Goal: Information Seeking & Learning: Compare options

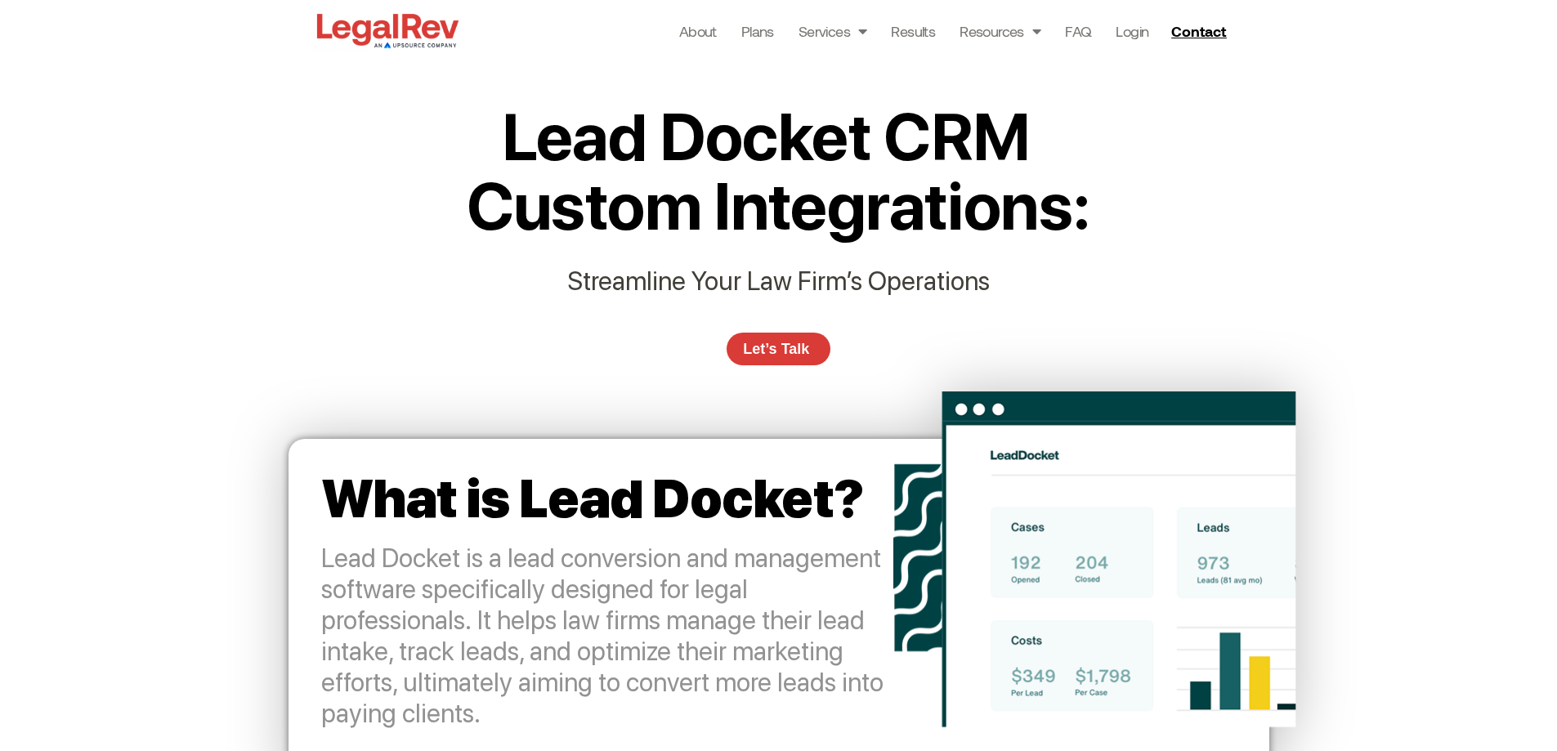
scroll to position [572, 0]
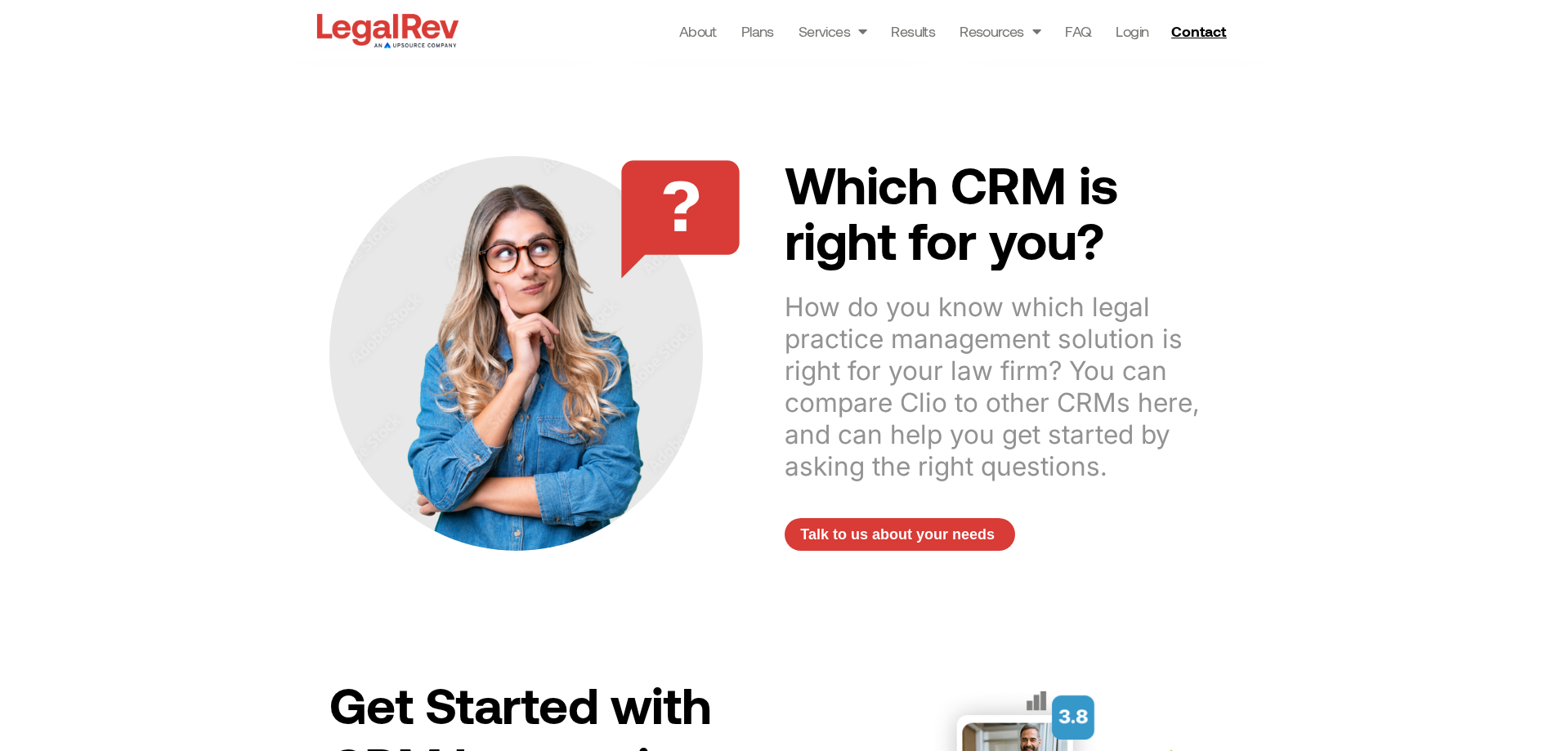
scroll to position [1716, 0]
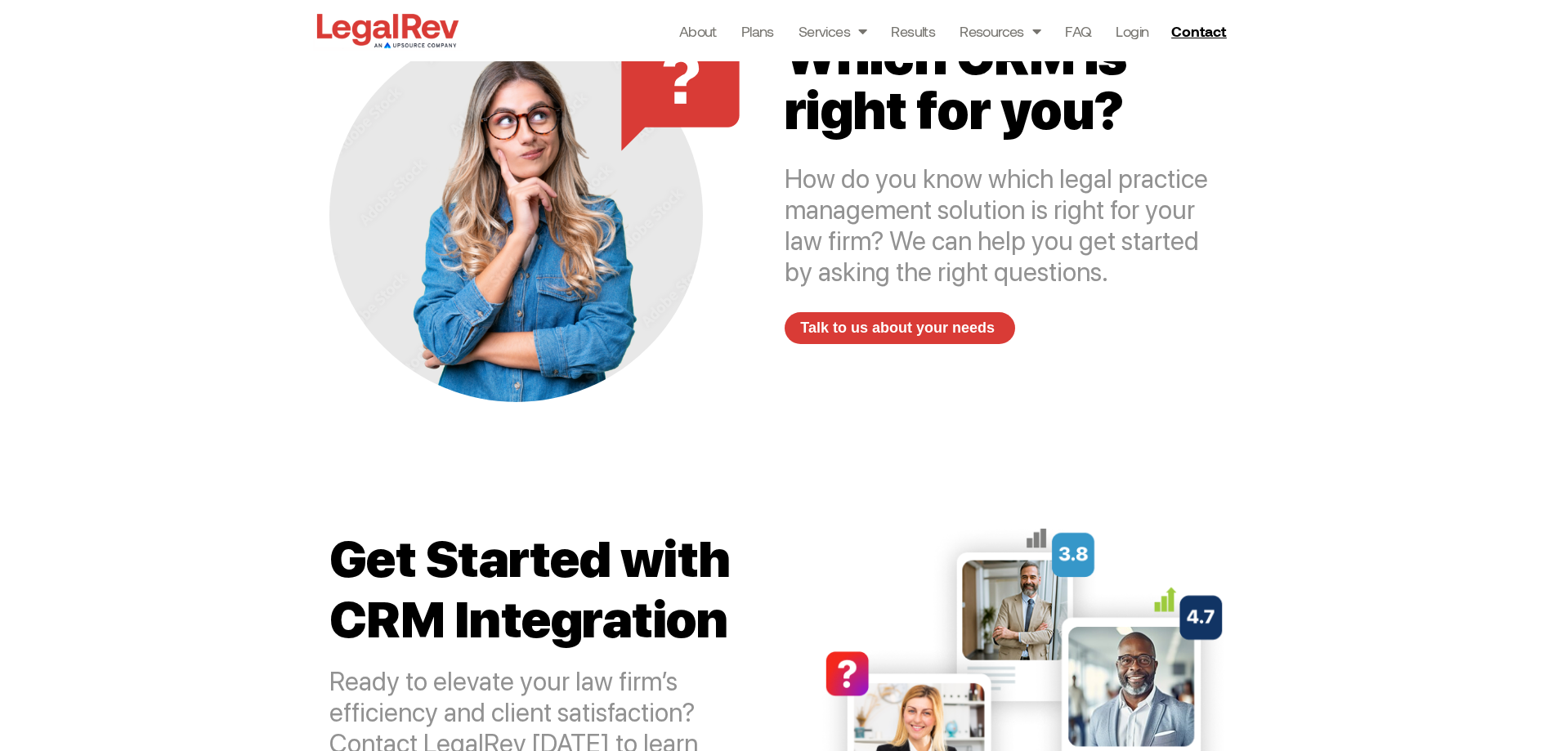
scroll to position [1553, 0]
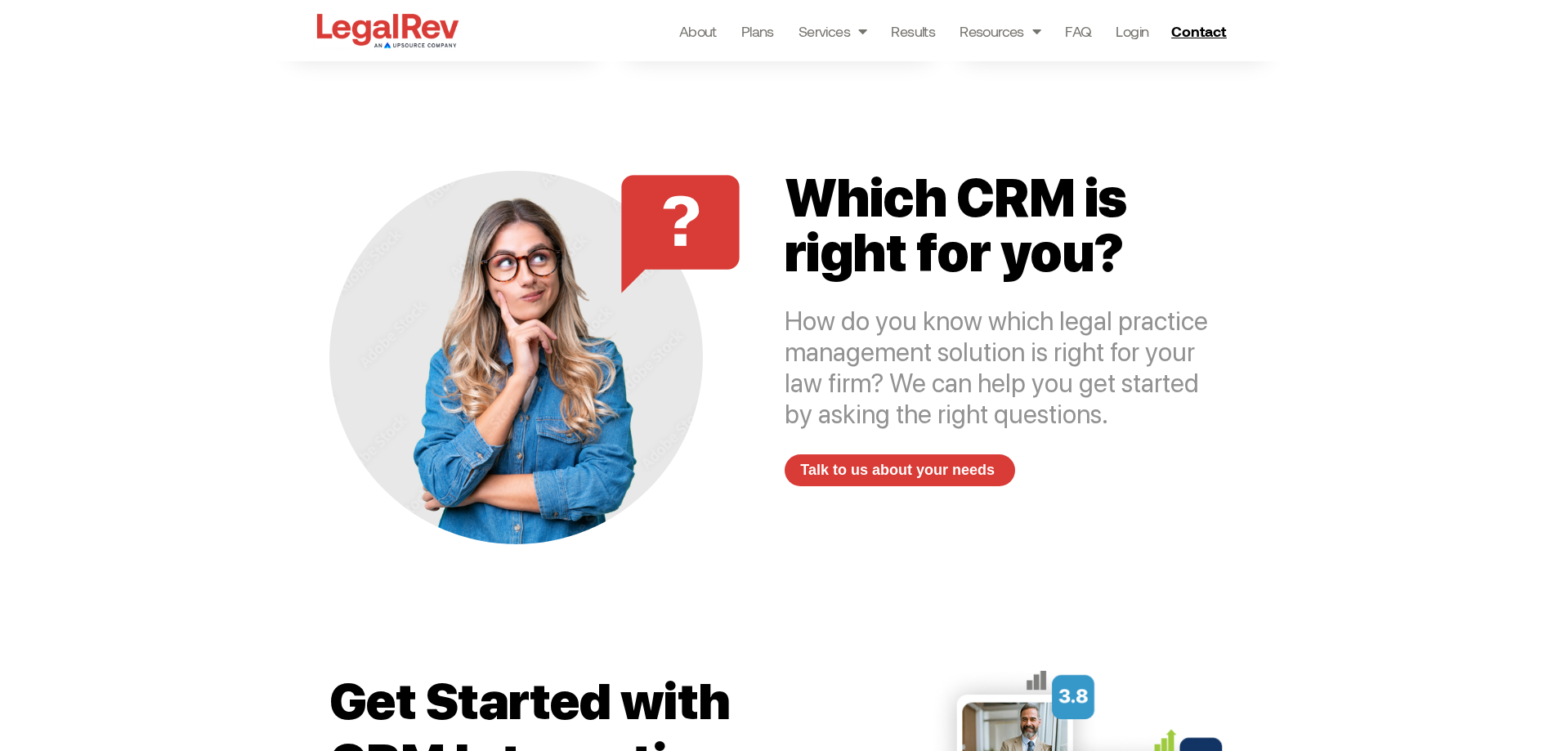
scroll to position [1553, 0]
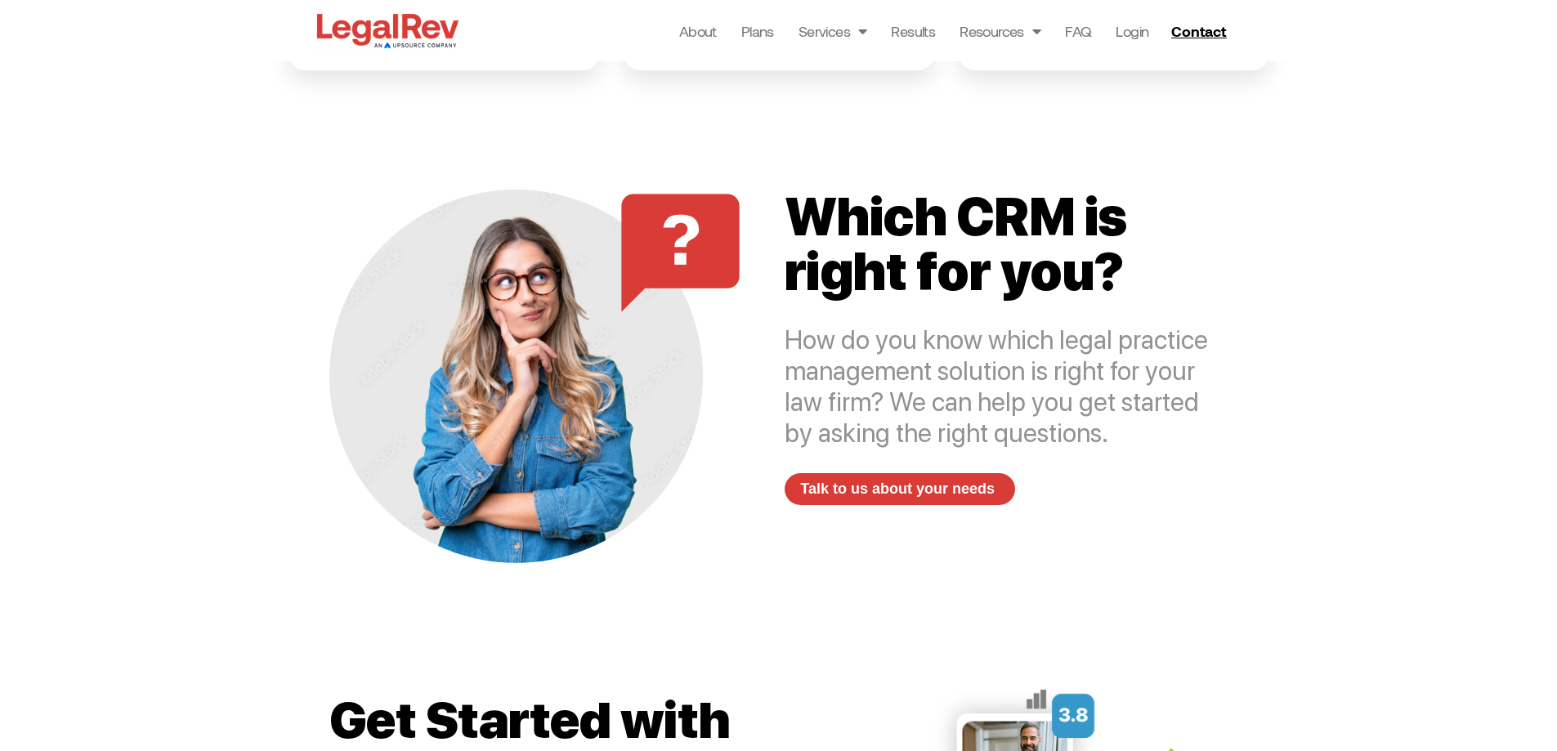
click at [1073, 436] on div "How do you know which legal practice management solution is right for your law …" at bounding box center [1007, 386] width 444 height 124
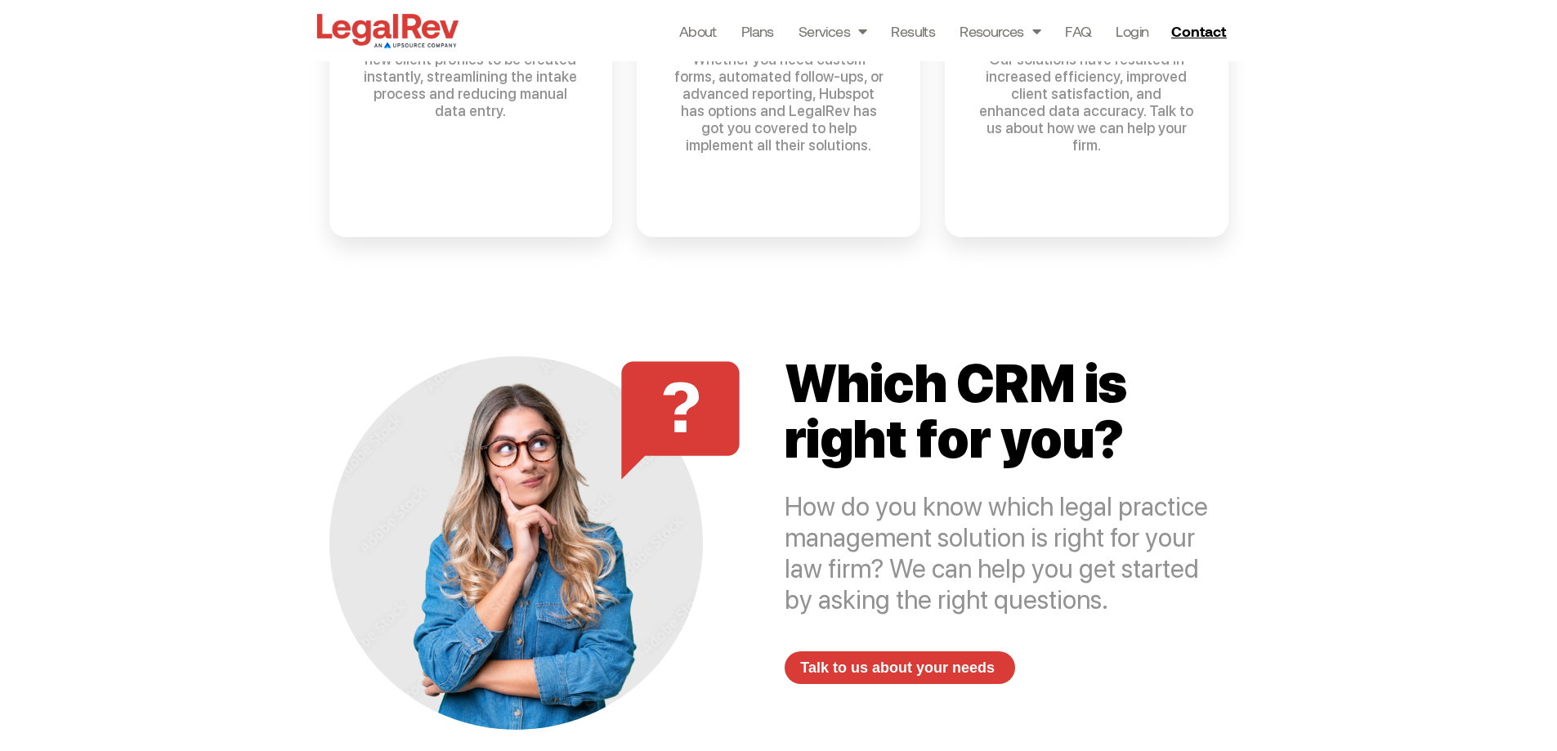
scroll to position [1308, 0]
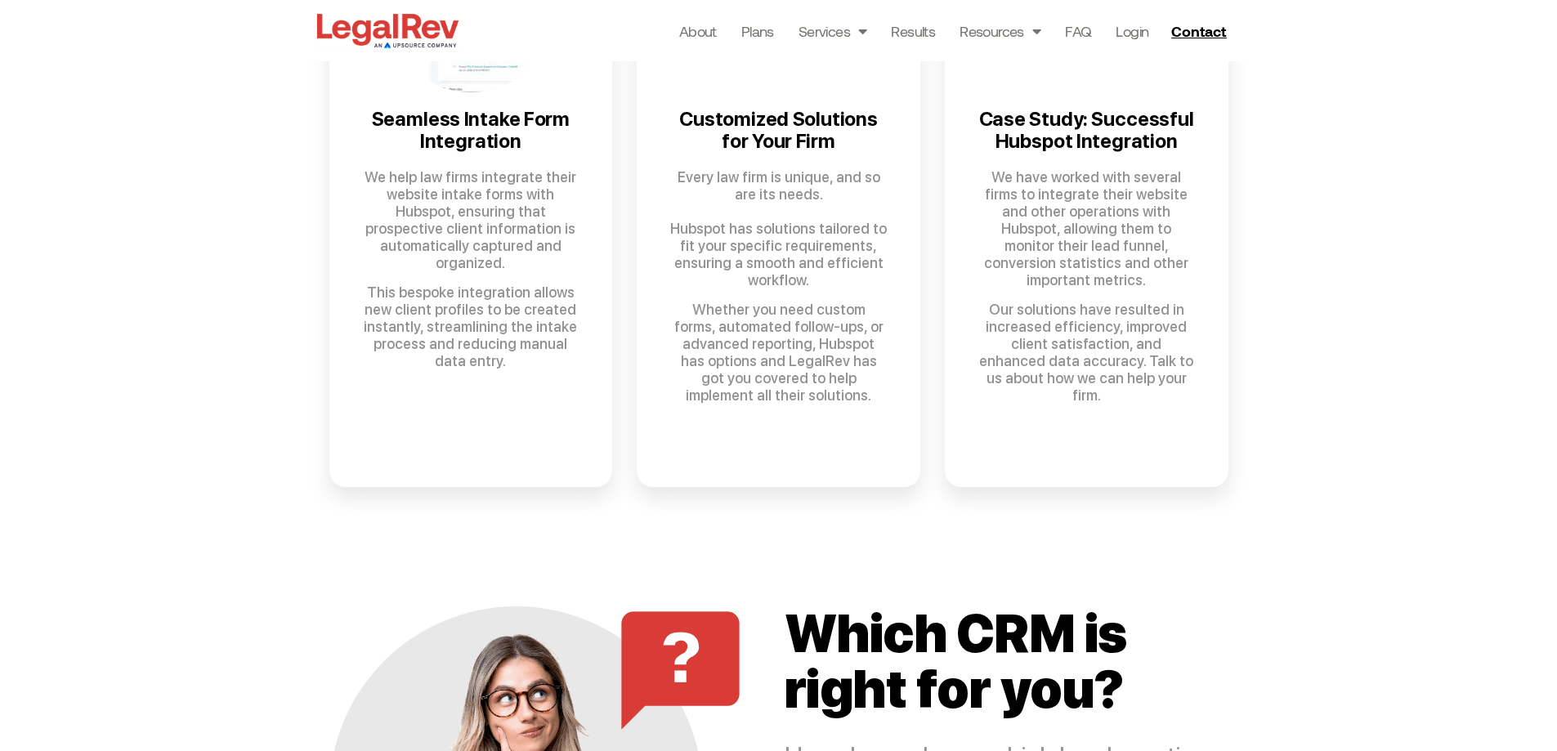
scroll to position [1062, 0]
